Goal: Information Seeking & Learning: Learn about a topic

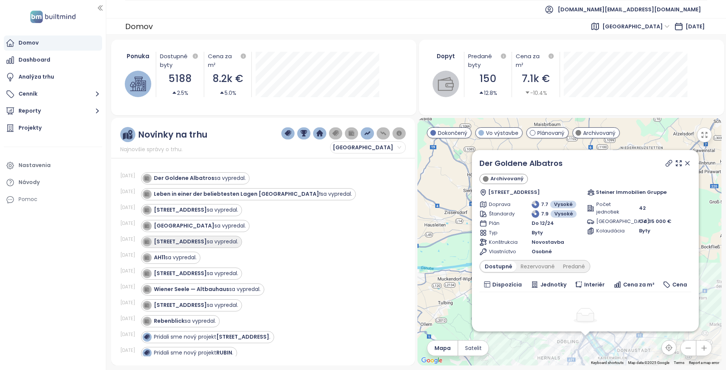
click at [216, 239] on div "Kleingasse 20 sa vypredal." at bounding box center [196, 242] width 84 height 8
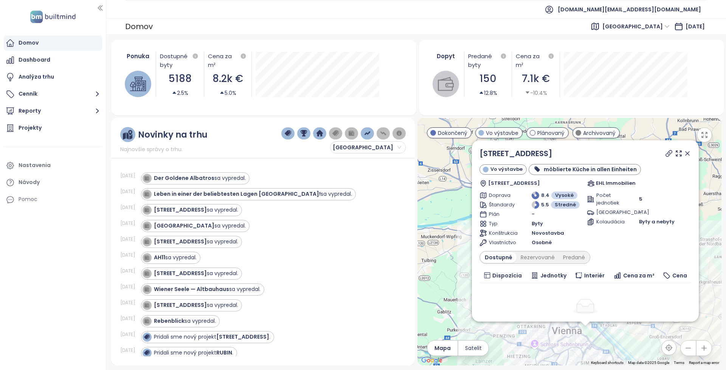
click at [665, 154] on icon at bounding box center [669, 154] width 8 height 8
copy div "[STREET_ADDRESS]"
drag, startPoint x: 526, startPoint y: 149, endPoint x: 465, endPoint y: 150, distance: 61.3
click at [465, 150] on div "Kleingasse 20 Vo výstavbe möblierte Küche in allen Einheiten Kleingasse 20/3-4,…" at bounding box center [569, 242] width 304 height 248
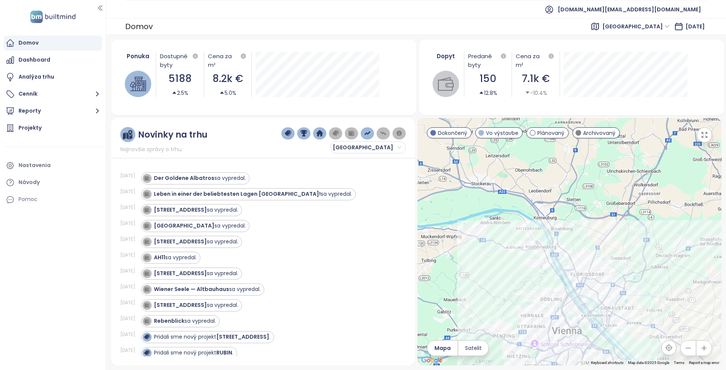
click at [204, 241] on div "Kleingasse 20 sa vypredal." at bounding box center [196, 242] width 84 height 8
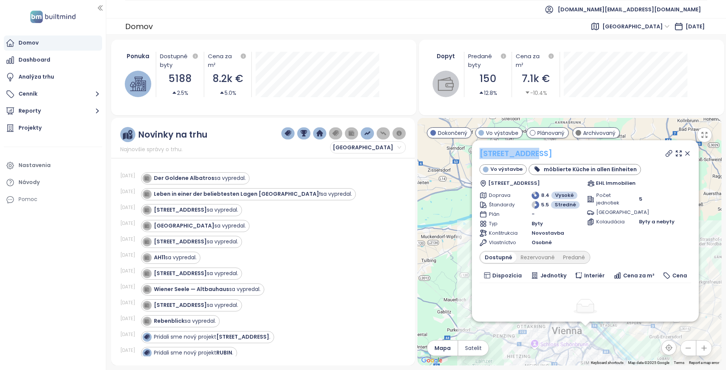
copy link "[STREET_ADDRESS]"
drag, startPoint x: 564, startPoint y: 153, endPoint x: 479, endPoint y: 150, distance: 85.1
click at [479, 150] on div "Kleingasse 20 Vo výstavbe möblierte Küche in allen Einheiten Kleingasse 20/3-4,…" at bounding box center [585, 230] width 227 height 181
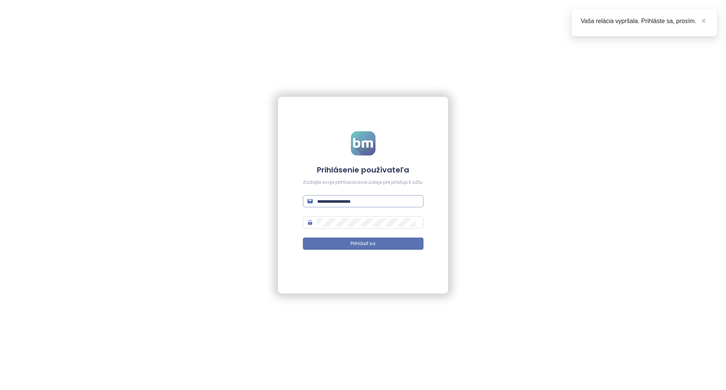
type input "**********"
click at [388, 203] on input "**********" at bounding box center [368, 201] width 102 height 8
click at [325, 241] on button "Prihlásiť sa" at bounding box center [363, 243] width 121 height 12
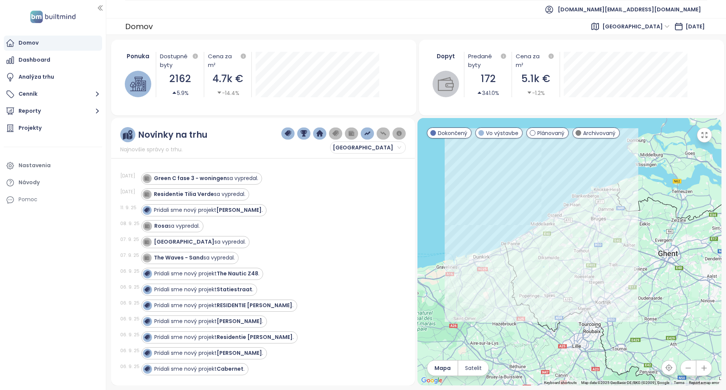
click at [626, 35] on div "Ponuka Dostupné byty 2162 5.9% Cena za m² 4.7k € -14.4% september 2025 Dostupné…" at bounding box center [416, 212] width 620 height 355
click at [628, 30] on span "West Flanders" at bounding box center [635, 26] width 67 height 11
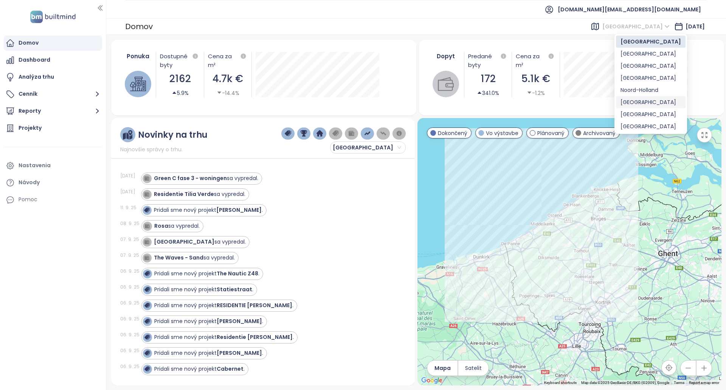
click at [634, 99] on div "[GEOGRAPHIC_DATA]" at bounding box center [650, 102] width 60 height 8
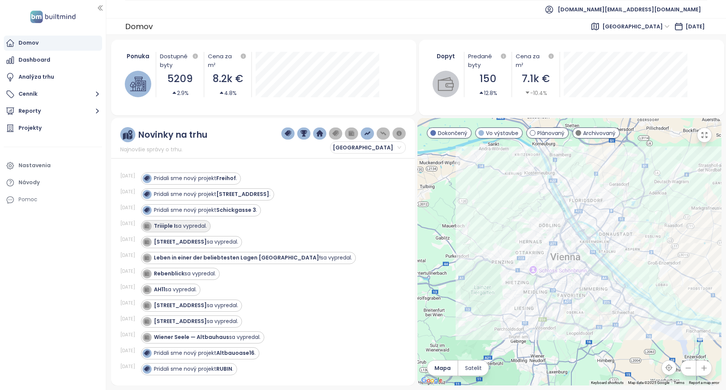
click at [178, 228] on div "Triiiple I sa vypredal." at bounding box center [180, 226] width 53 height 8
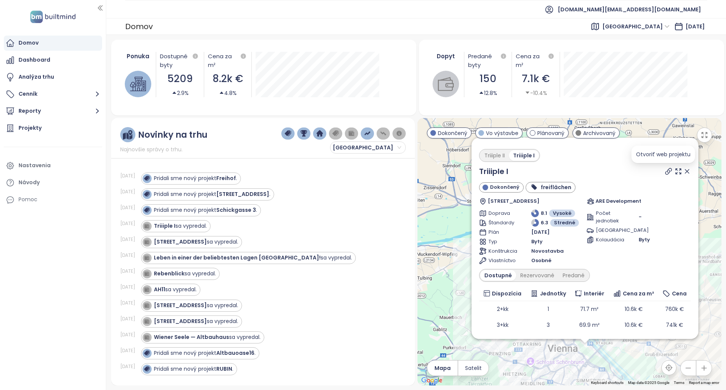
click at [665, 170] on icon at bounding box center [669, 171] width 8 height 8
click at [562, 159] on div "Triiiple II Triiiple I Triiiple I Dokončený freiflächen Schnirchgasse 13, 1030 …" at bounding box center [585, 246] width 212 height 203
copy link "Triiiple I"
drag, startPoint x: 495, startPoint y: 169, endPoint x: 476, endPoint y: 170, distance: 18.5
click at [476, 170] on div "Triiiple II Triiiple I Triiiple I Dokončený freiflächen Schnirchgasse 13, 1030 …" at bounding box center [584, 238] width 227 height 201
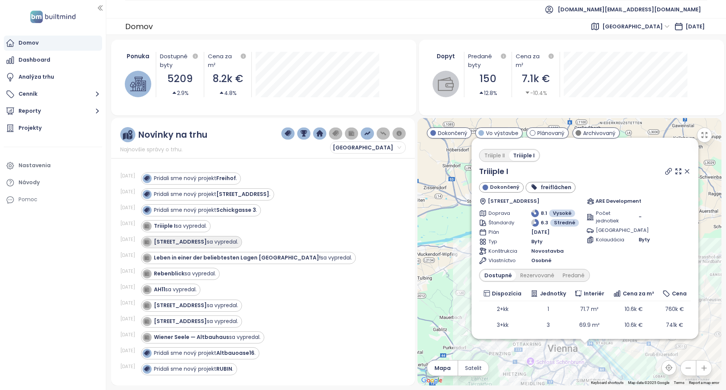
click at [212, 242] on div "Einsiedlergasse 21 sa vypredal." at bounding box center [196, 242] width 84 height 8
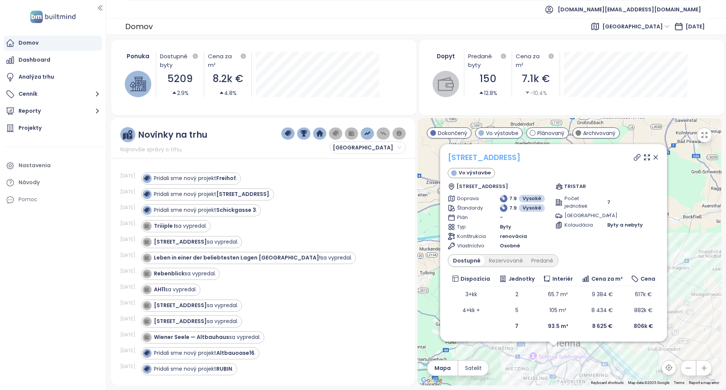
copy link "[STREET_ADDRESS]"
drag, startPoint x: 533, startPoint y: 162, endPoint x: 448, endPoint y: 157, distance: 86.0
click at [448, 157] on div "[STREET_ADDRESS]" at bounding box center [554, 157] width 212 height 11
click at [637, 158] on icon at bounding box center [637, 157] width 8 height 8
copy link "[STREET_ADDRESS]"
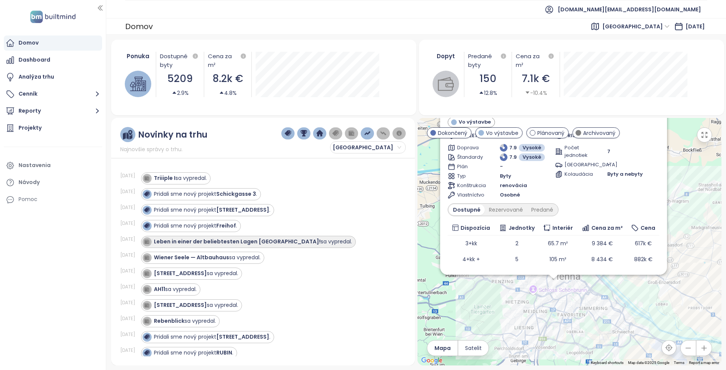
click at [261, 241] on strong "Leben in einer der beliebtesten Lagen [GEOGRAPHIC_DATA]!" at bounding box center [237, 242] width 167 height 8
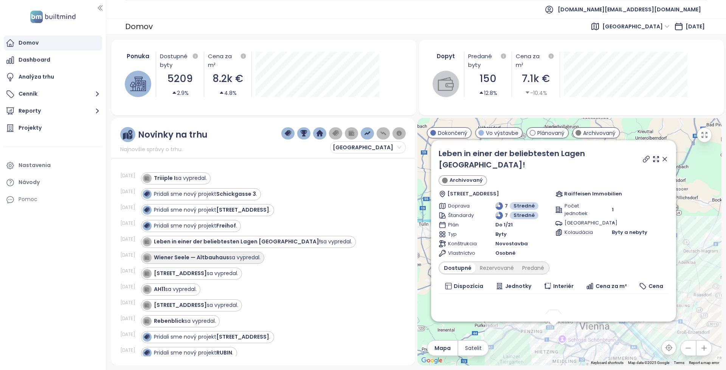
click at [245, 262] on div "Wiener Seele — Altbauhaus sa vypredal." at bounding box center [202, 258] width 123 height 12
click at [256, 256] on div "Wiener Seele — Altbauhaus sa vypredal." at bounding box center [207, 258] width 107 height 8
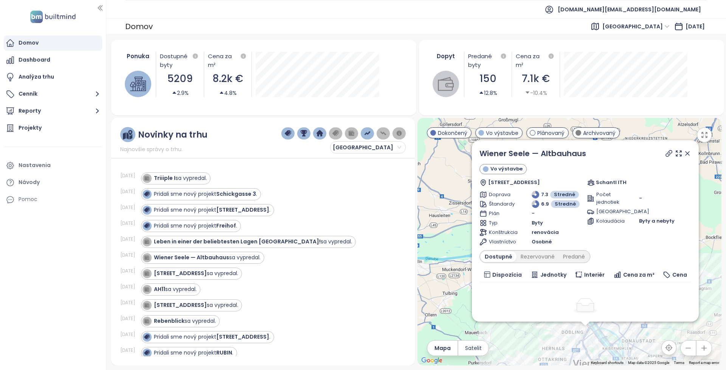
click at [312, 151] on icon at bounding box center [669, 154] width 8 height 8
copy link "Wiener Seele — Altbauhaus"
drag, startPoint x: 584, startPoint y: 150, endPoint x: 479, endPoint y: 158, distance: 105.8
click at [312, 158] on div "Wiener Seele — Altbauhaus Vo výstavbe [STREET_ADDRESS] Schantl ITH Doprava 7.3 …" at bounding box center [585, 230] width 227 height 181
click at [231, 262] on div "[STREET_ADDRESS] sa vypredal." at bounding box center [196, 274] width 84 height 8
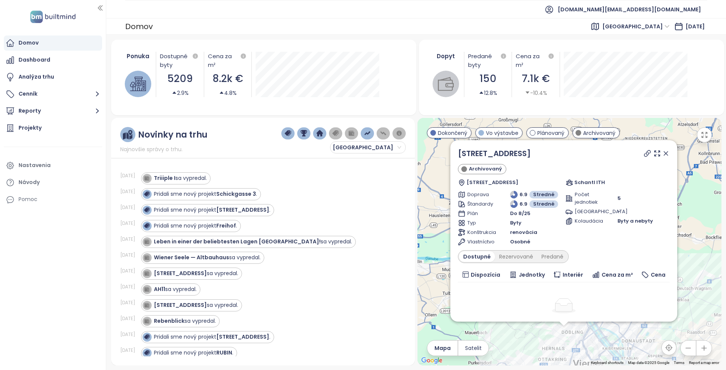
click at [312, 154] on icon at bounding box center [647, 154] width 8 height 8
copy link "[STREET_ADDRESS]"
drag, startPoint x: 552, startPoint y: 154, endPoint x: 457, endPoint y: 153, distance: 94.5
click at [312, 153] on div "Schöffelgasse 62 Archivovaný [STREET_ADDRESS] Schantl ITH Doprava 6.9 Stredné Š…" at bounding box center [563, 230] width 227 height 181
copy link "[STREET_ADDRESS]"
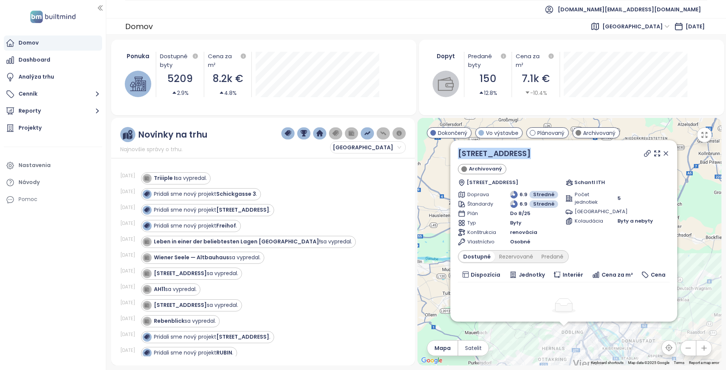
drag, startPoint x: 536, startPoint y: 157, endPoint x: 455, endPoint y: 149, distance: 80.9
click at [312, 149] on div "Schöffelgasse 62 Archivovaný [STREET_ADDRESS] Schantl ITH Doprava 6.9 Stredné Š…" at bounding box center [563, 230] width 227 height 181
click at [186, 262] on div "AH11 sa vypredal." at bounding box center [175, 289] width 43 height 8
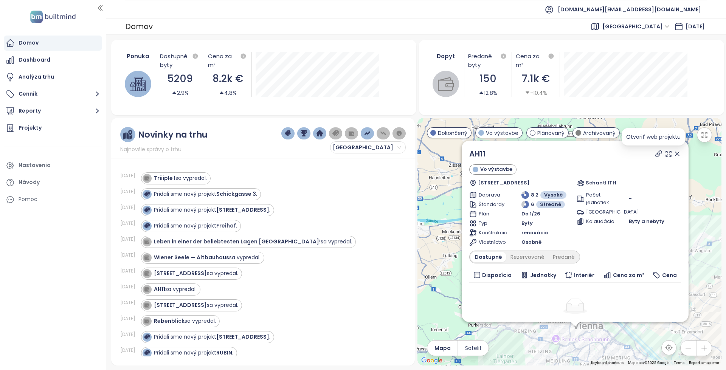
click at [312, 150] on icon at bounding box center [659, 154] width 8 height 8
copy div "AH11"
drag, startPoint x: 476, startPoint y: 151, endPoint x: 460, endPoint y: 152, distance: 15.9
click at [312, 152] on div "AH11 Vo výstavbe [STREET_ADDRESS] Schantl ITH Doprava 8.2 Vysoké Štandardy 6 St…" at bounding box center [569, 242] width 304 height 248
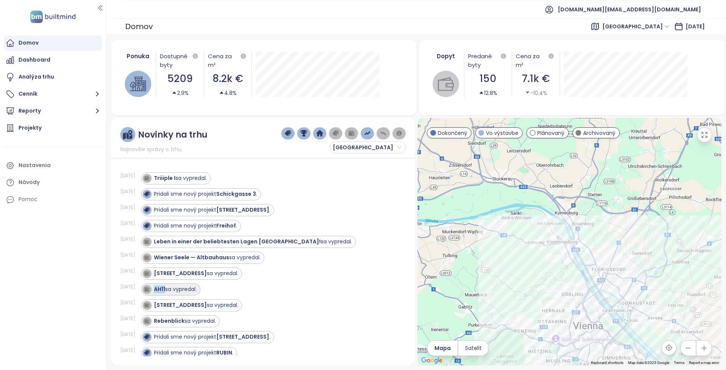
copy strong "AH11"
drag, startPoint x: 163, startPoint y: 290, endPoint x: 256, endPoint y: 287, distance: 92.7
click at [255, 262] on div "AH11 sa vypredal." at bounding box center [269, 290] width 256 height 12
click at [256, 262] on div "AH11 sa vypredal." at bounding box center [269, 290] width 256 height 12
click at [230, 262] on div "[STREET_ADDRESS] sa vypredal." at bounding box center [196, 305] width 84 height 8
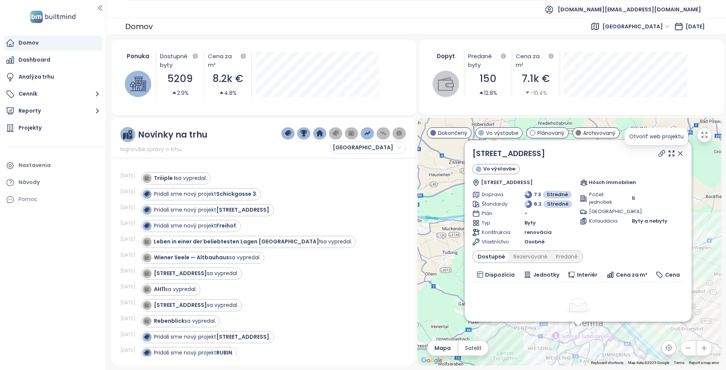
click at [312, 154] on icon at bounding box center [662, 153] width 6 height 6
copy link "[STREET_ADDRESS]"
drag, startPoint x: 569, startPoint y: 152, endPoint x: 462, endPoint y: 125, distance: 110.5
click at [312, 154] on div "Högelmüllergasse 12 Vo výstavbe [STREET_ADDRESS] Hösch Immobilien Doprava 7.3 S…" at bounding box center [578, 230] width 227 height 181
copy link "[STREET_ADDRESS]"
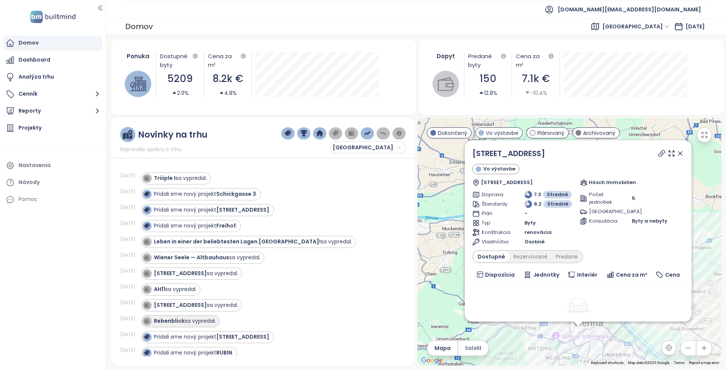
click at [202, 262] on div "Rebenblick sa vypredal." at bounding box center [185, 321] width 62 height 8
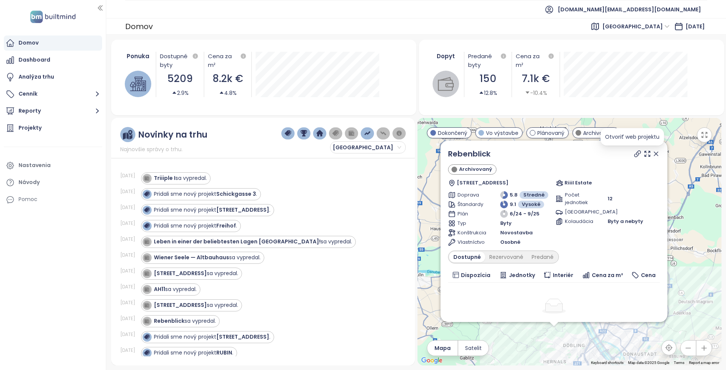
click at [312, 155] on icon at bounding box center [638, 154] width 8 height 8
copy link "Rebenblick"
drag, startPoint x: 496, startPoint y: 151, endPoint x: 446, endPoint y: 147, distance: 49.3
click at [312, 147] on div "Rebenblick Archivovaný Neustift am [STREET_ADDRESS] Riiil Estate Doprava 5.8 St…" at bounding box center [553, 231] width 227 height 181
